Goal: Find specific page/section: Find specific page/section

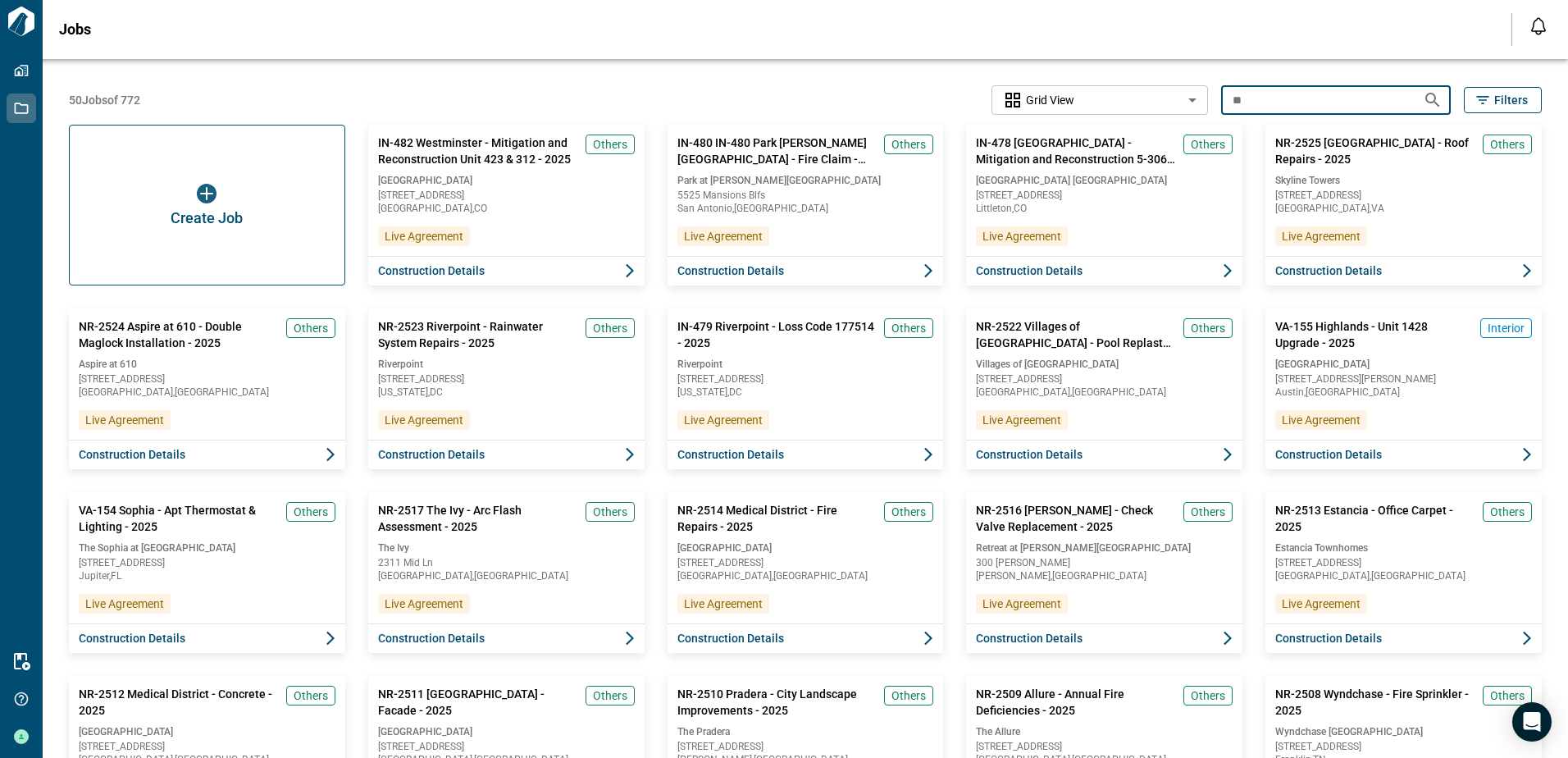
type input "*"
type input "****"
click at [1430, 97] on icon "Search jobs" at bounding box center [1432, 99] width 14 height 14
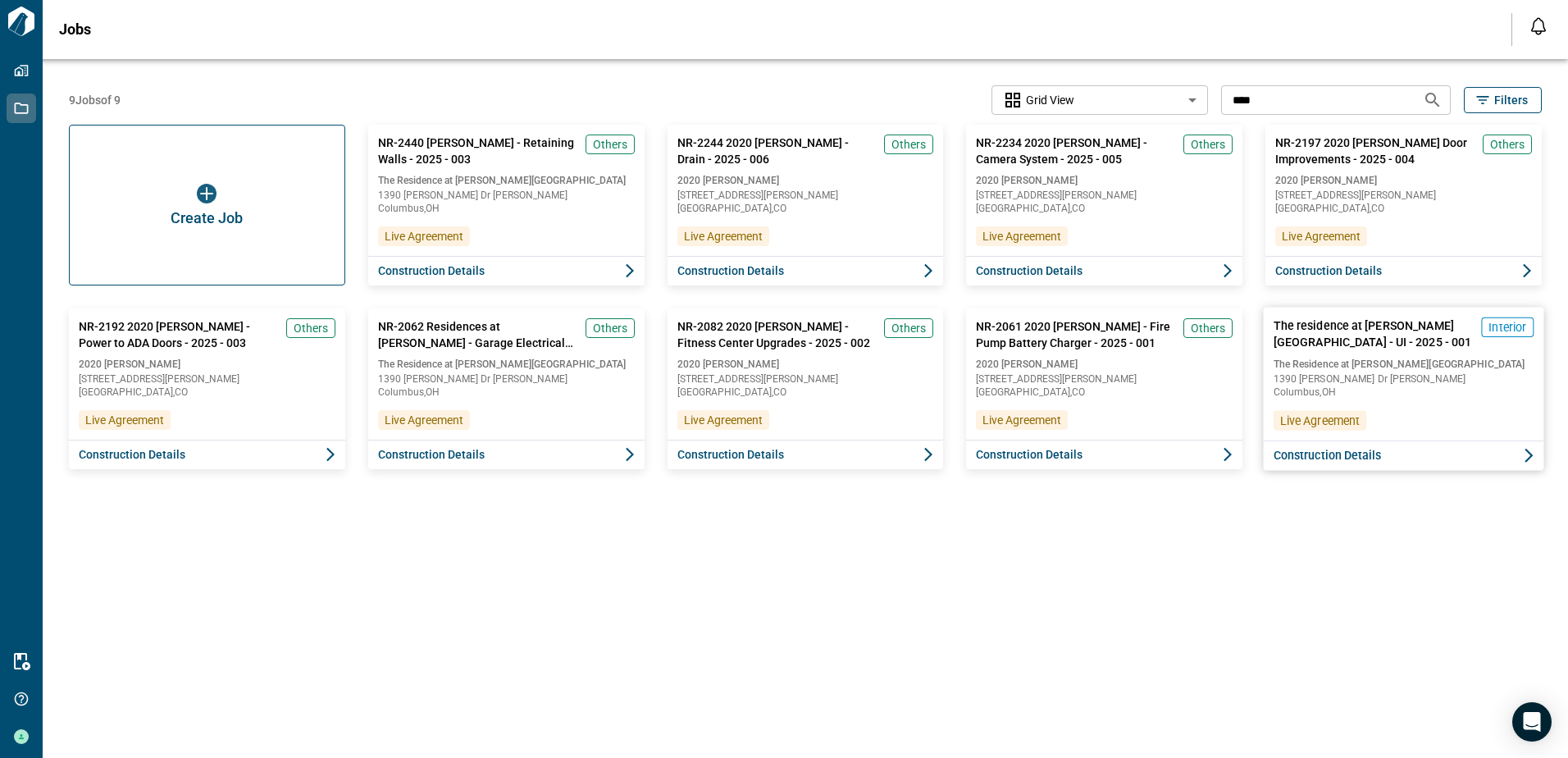
click at [1331, 321] on span "The residence at [PERSON_NAME][GEOGRAPHIC_DATA] - UI - 2025 - 001" at bounding box center [1374, 334] width 201 height 33
